Goal: Find specific page/section: Find specific page/section

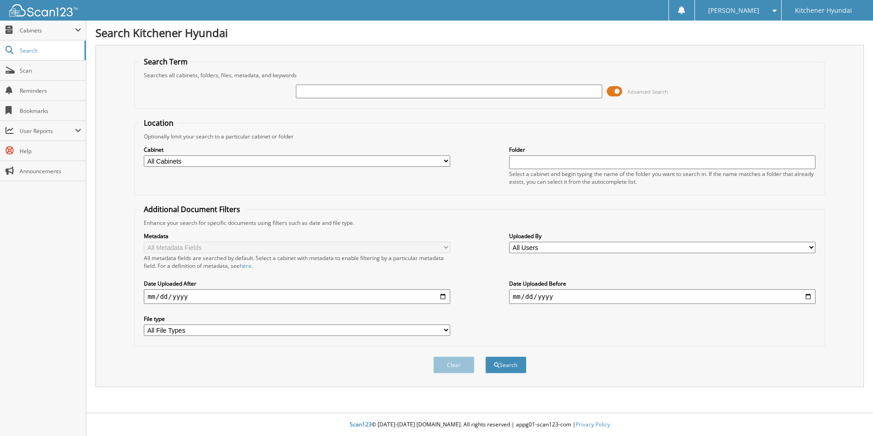
click at [36, 68] on span "Scan" at bounding box center [51, 71] width 62 height 8
click at [55, 69] on span "Scan" at bounding box center [51, 71] width 62 height 8
click at [34, 71] on span "Scan" at bounding box center [51, 71] width 62 height 8
